Goal: Check status: Check status

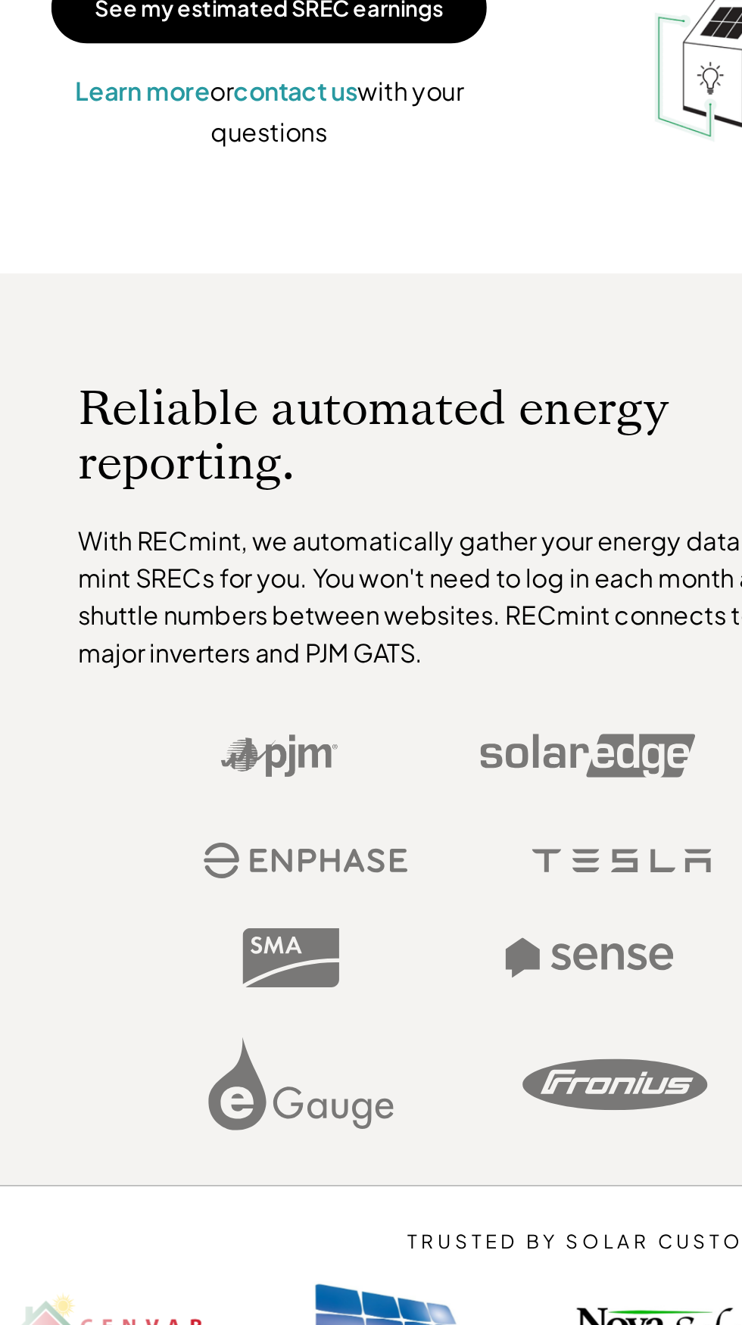
scroll to position [290, 0]
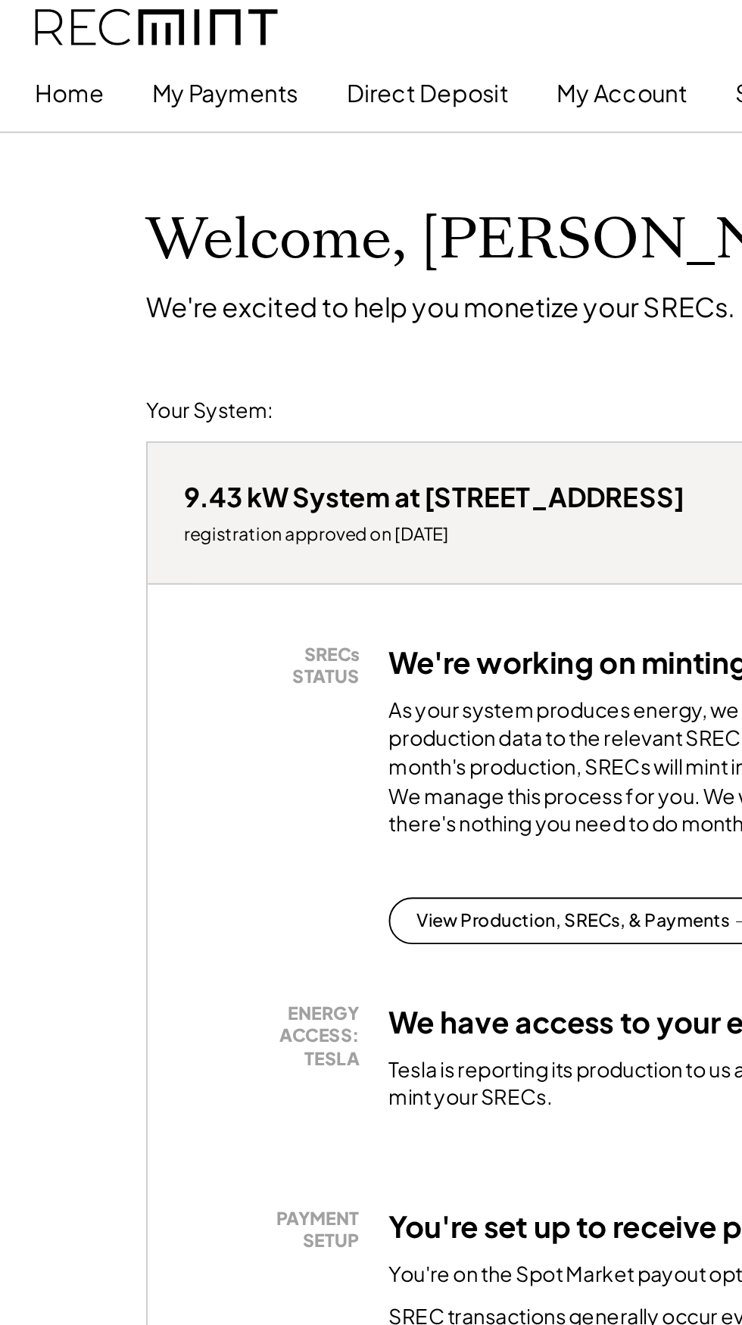
click at [139, 55] on button "My Payments" at bounding box center [117, 48] width 76 height 30
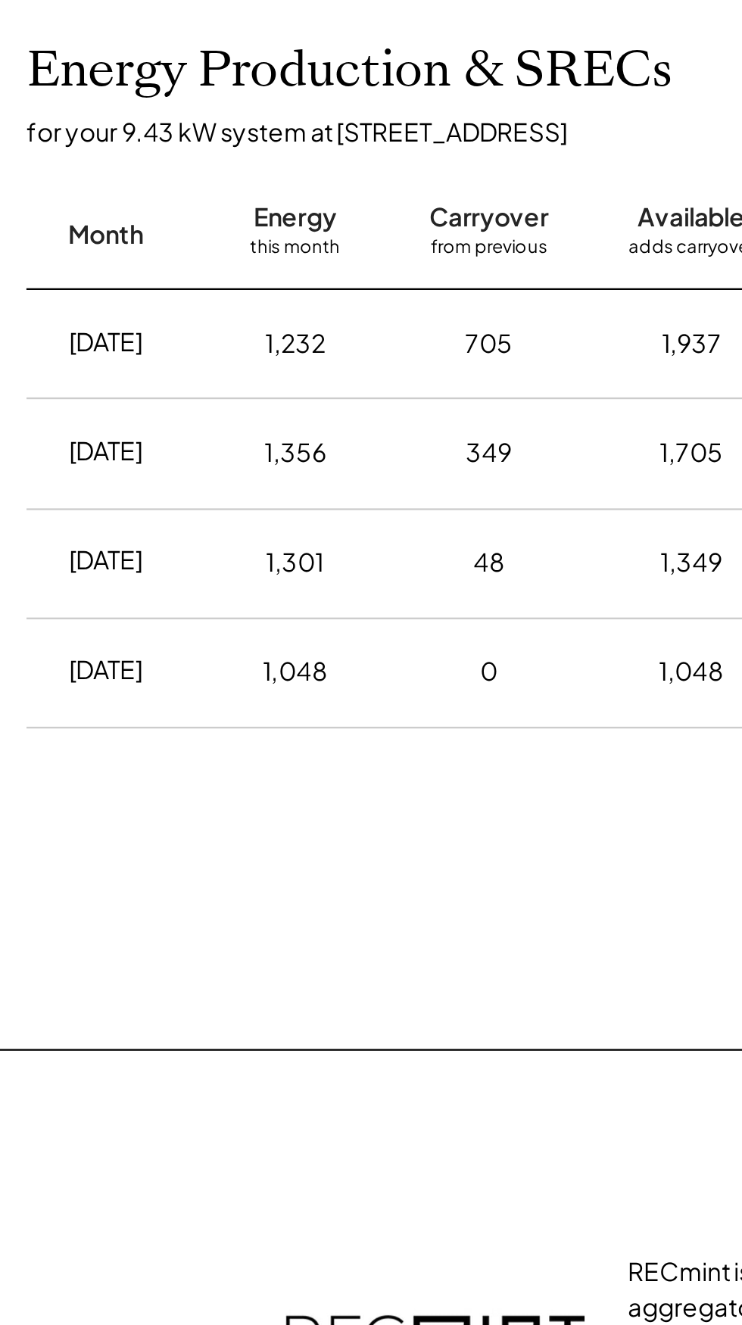
click at [165, 914] on div "Energy Production & SRECs for your 9.43 kW system at 7911 Chipper Rd Month Ener…" at bounding box center [484, 738] width 939 height 372
